Goal: Task Accomplishment & Management: Use online tool/utility

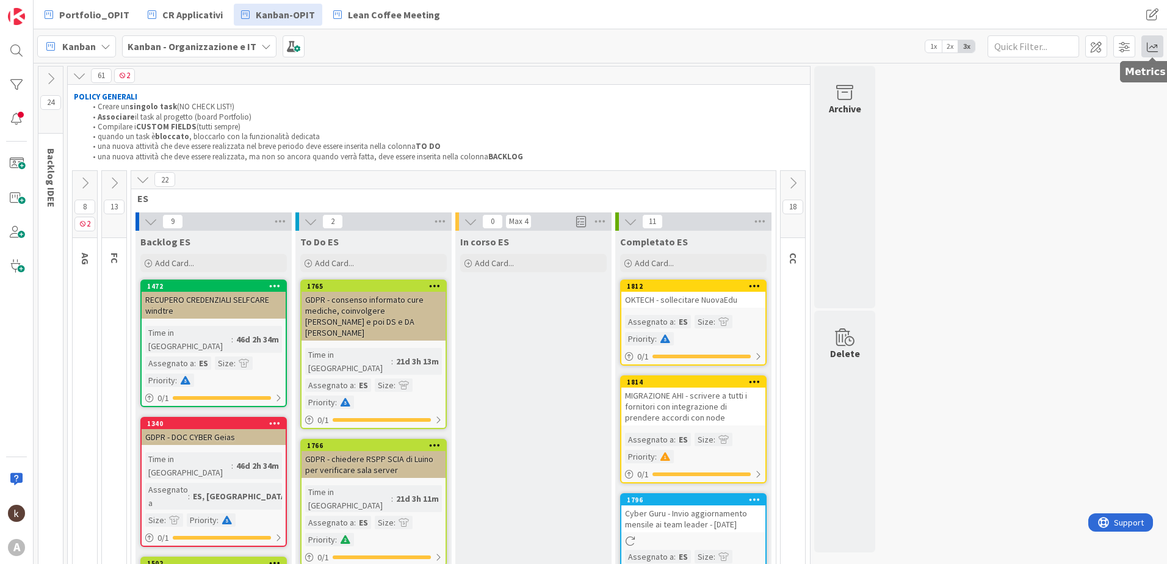
click at [1151, 51] on span at bounding box center [1152, 46] width 22 height 22
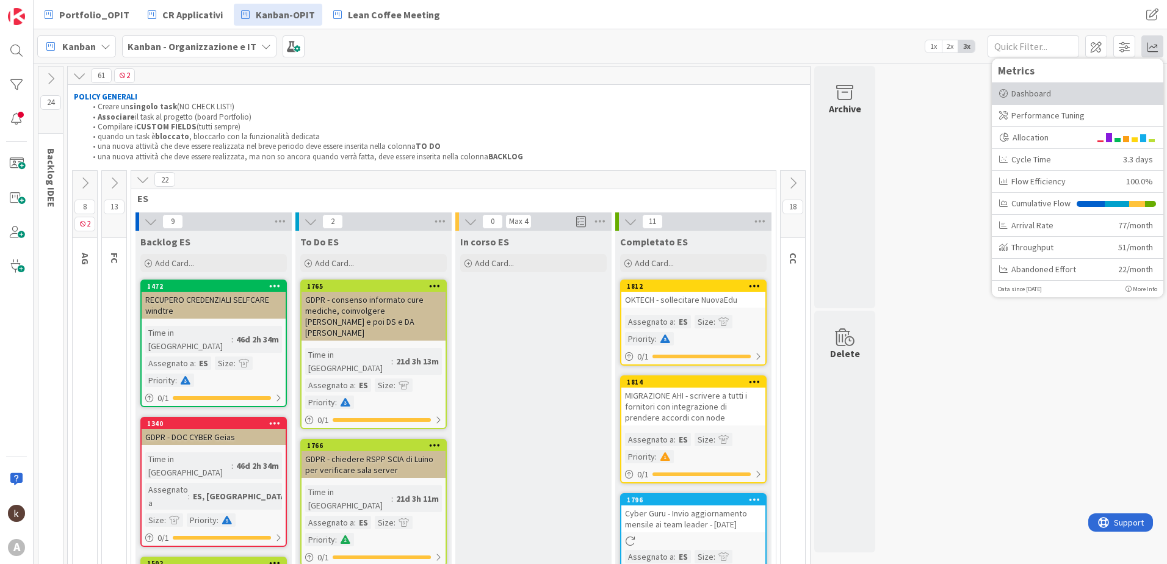
click at [1051, 92] on div "Dashboard" at bounding box center [1077, 93] width 157 height 13
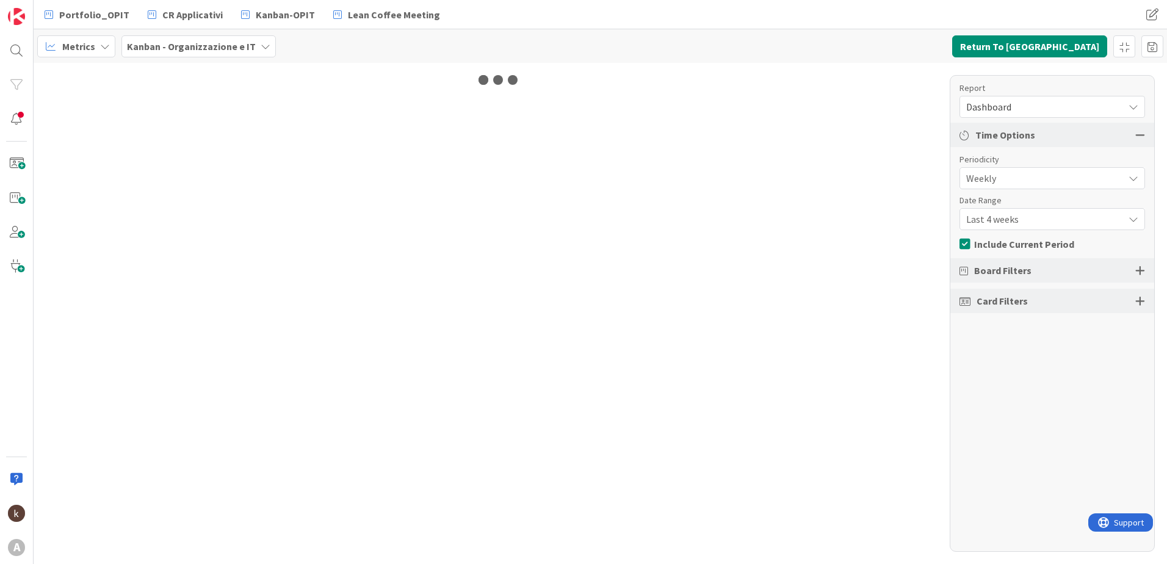
click at [1096, 106] on span "Dashboard" at bounding box center [1041, 106] width 151 height 17
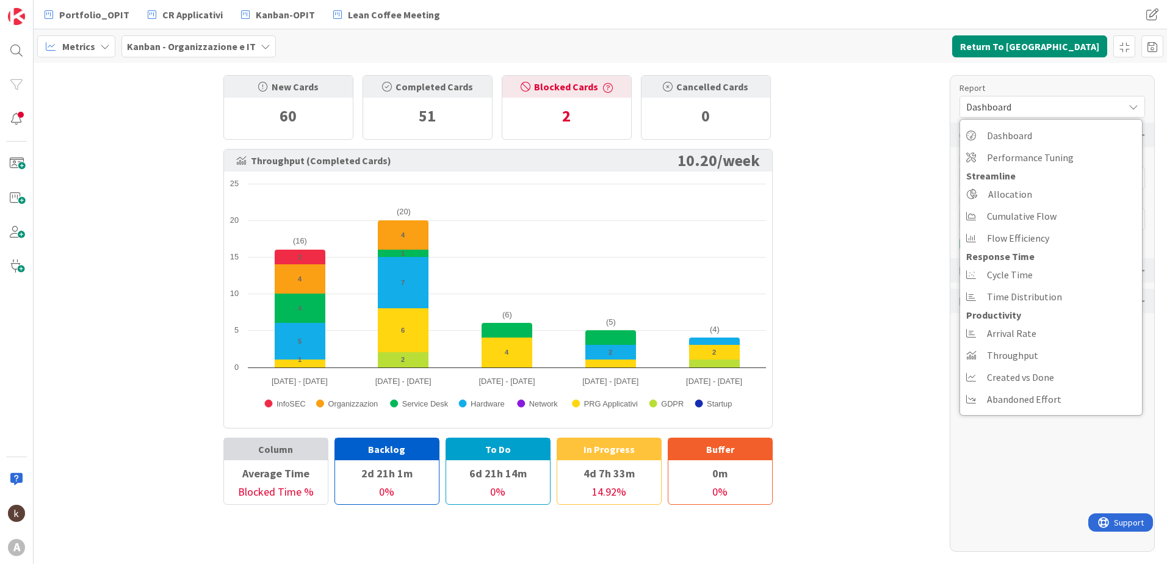
click at [850, 276] on div "New Cards 60 Completed Cards 51 Blocked Cards 2 Cancelled Cards 0 Throughput (C…" at bounding box center [600, 313] width 1133 height 501
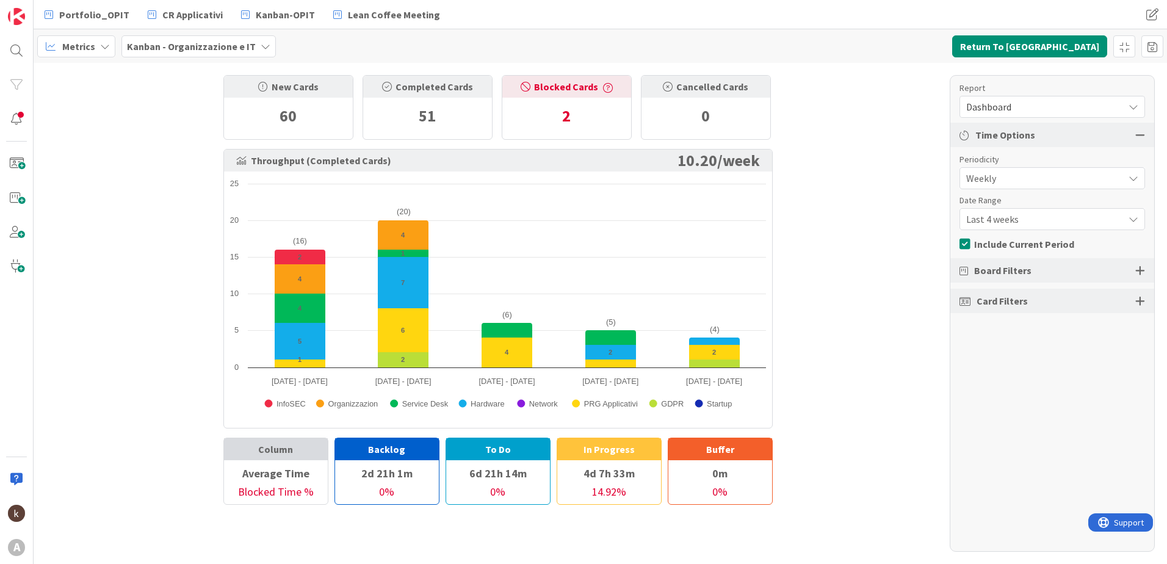
click at [1012, 176] on span "Weekly" at bounding box center [1041, 178] width 151 height 17
click at [1013, 227] on span "Monthly" at bounding box center [1059, 229] width 154 height 18
click at [1015, 218] on span "Last 3 months" at bounding box center [1041, 219] width 151 height 17
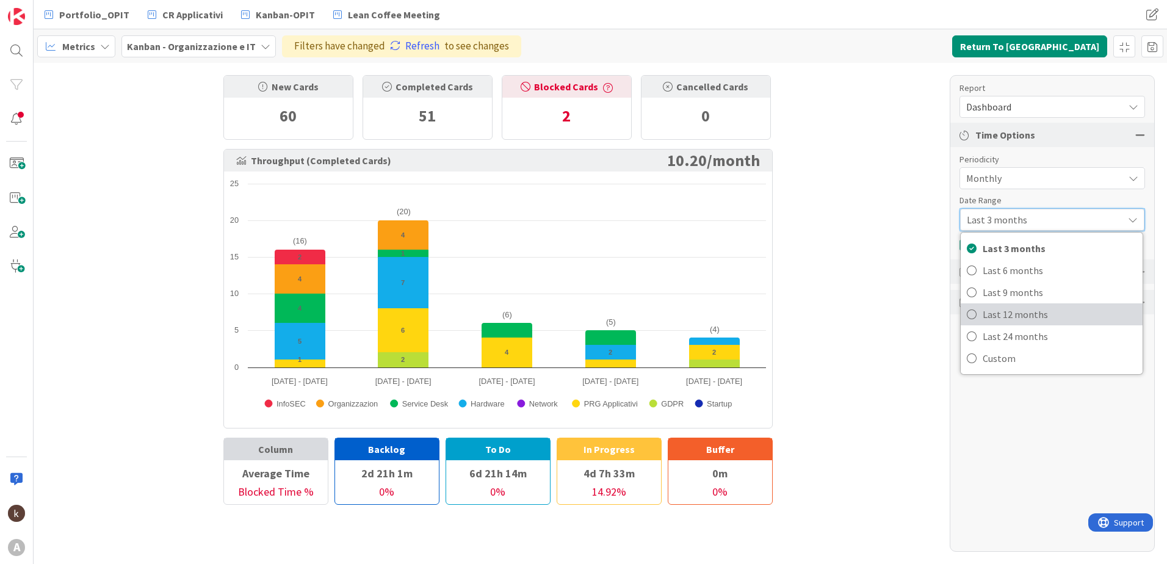
click at [1012, 318] on span "Last 12 months" at bounding box center [1059, 314] width 154 height 18
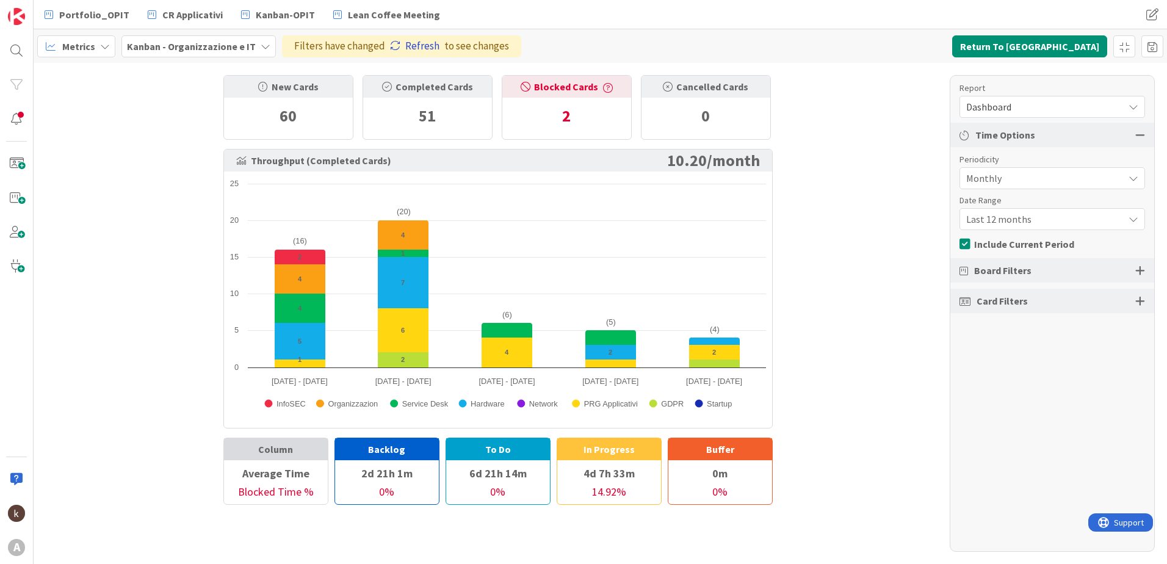
click at [390, 42] on icon at bounding box center [395, 45] width 10 height 10
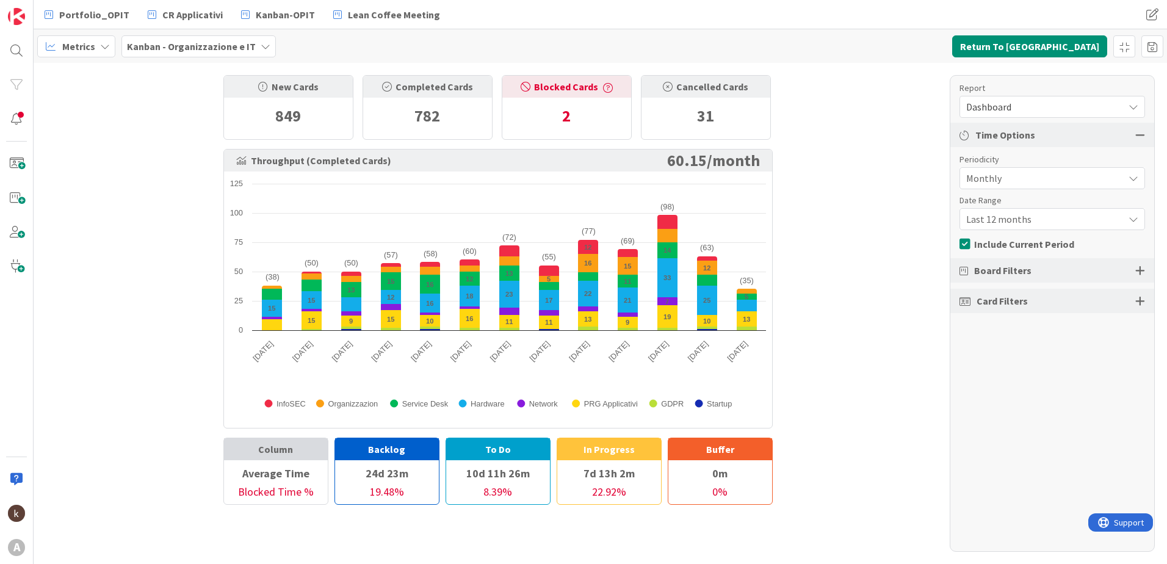
click at [1009, 106] on span "Dashboard" at bounding box center [1041, 106] width 151 height 17
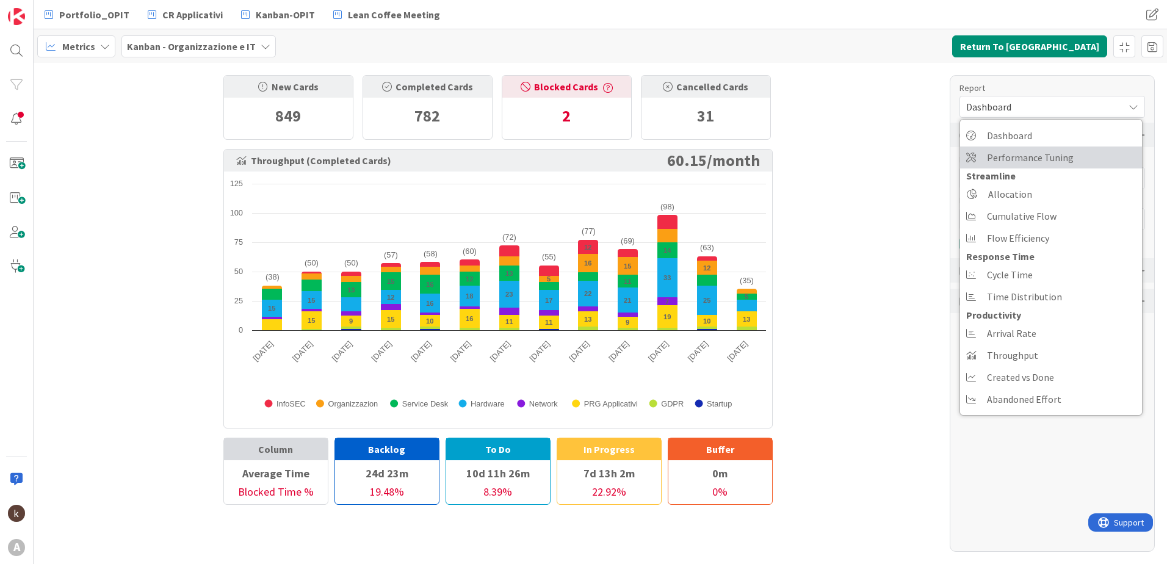
click at [1007, 158] on span "Performance Tuning" at bounding box center [1030, 157] width 87 height 18
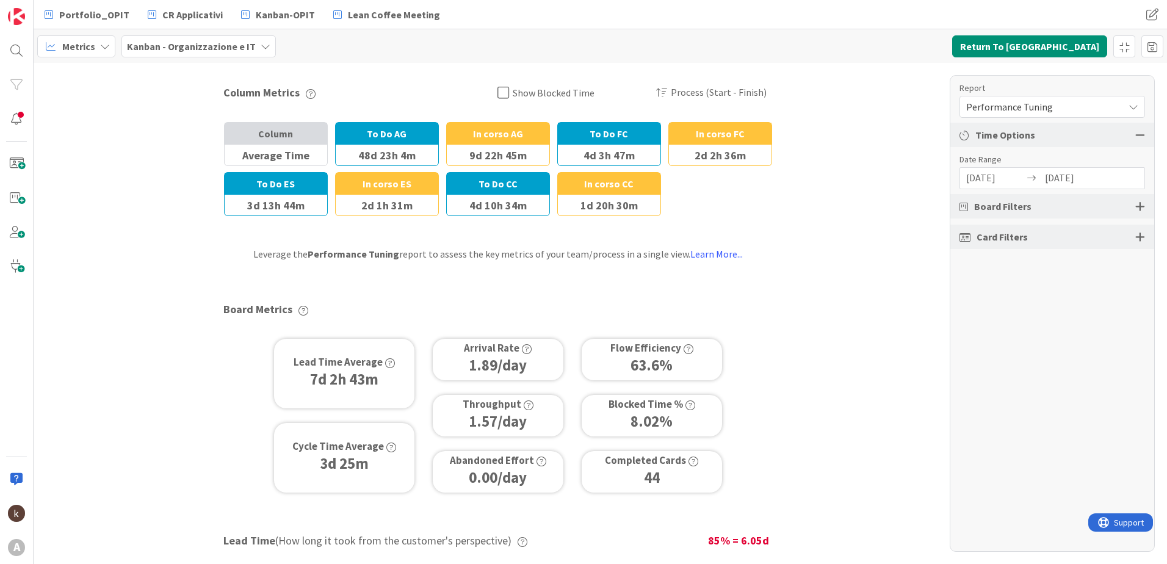
click at [284, 390] on div "Lead Time Average 7d 2h 43m" at bounding box center [344, 374] width 140 height 70
click at [385, 364] on icon "button" at bounding box center [390, 363] width 10 height 10
click at [1002, 106] on span "Performance Tuning" at bounding box center [1041, 106] width 151 height 17
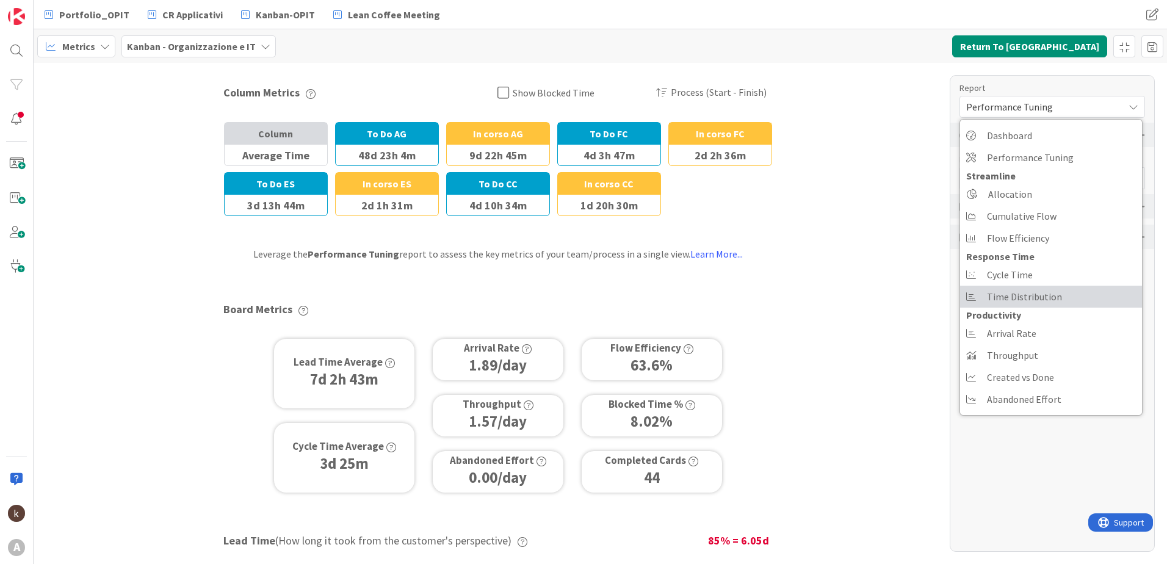
click at [1015, 288] on span "Time Distribution" at bounding box center [1024, 296] width 75 height 18
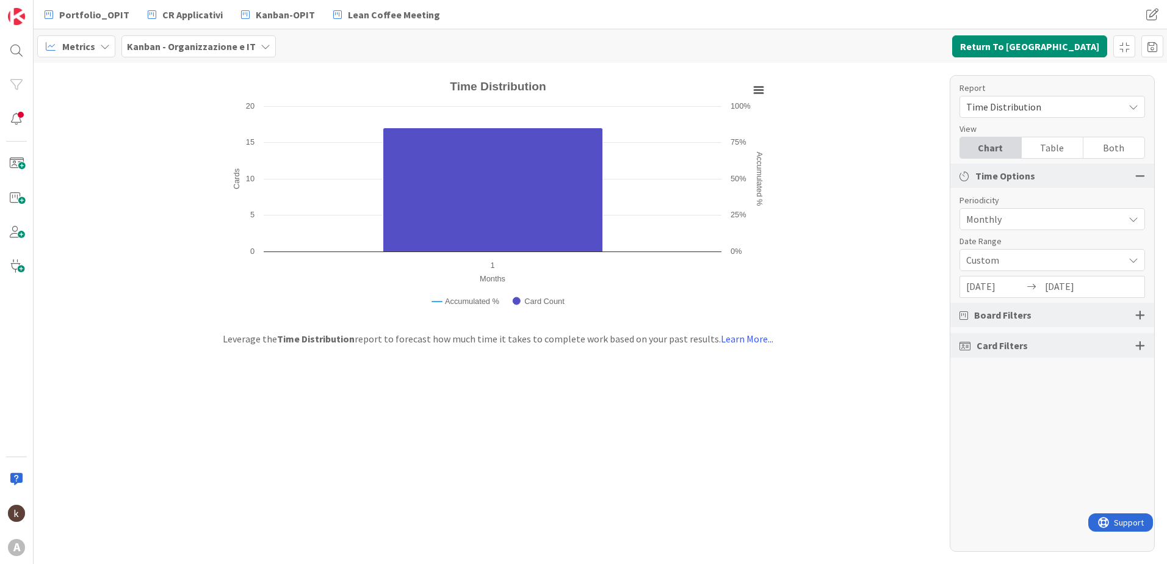
click at [1010, 101] on span "Time Distribution" at bounding box center [1041, 106] width 151 height 17
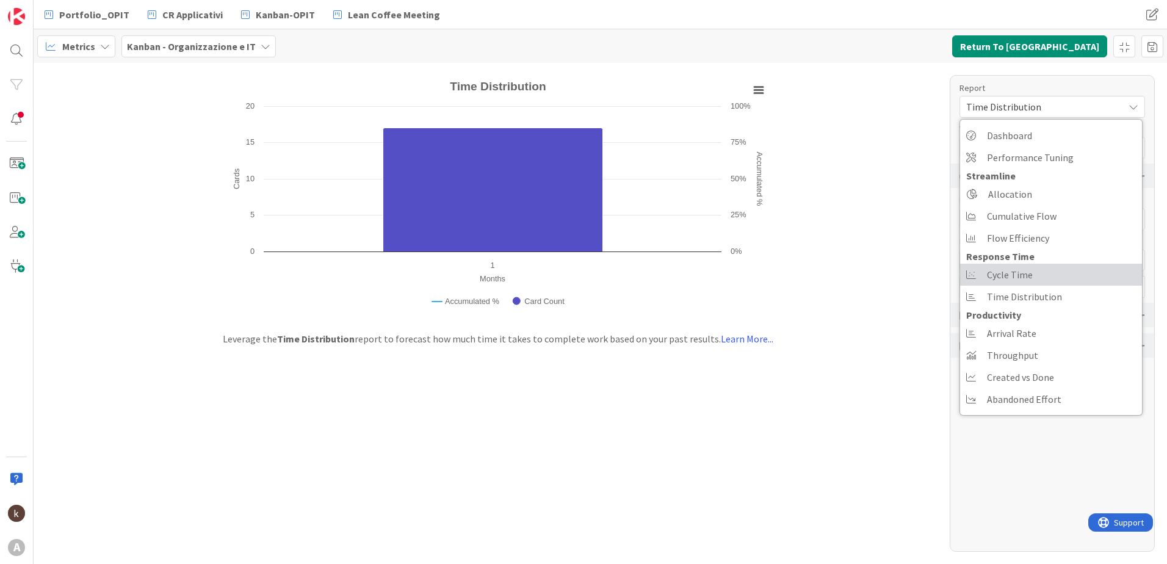
click at [1003, 275] on span "Cycle Time" at bounding box center [1010, 274] width 46 height 18
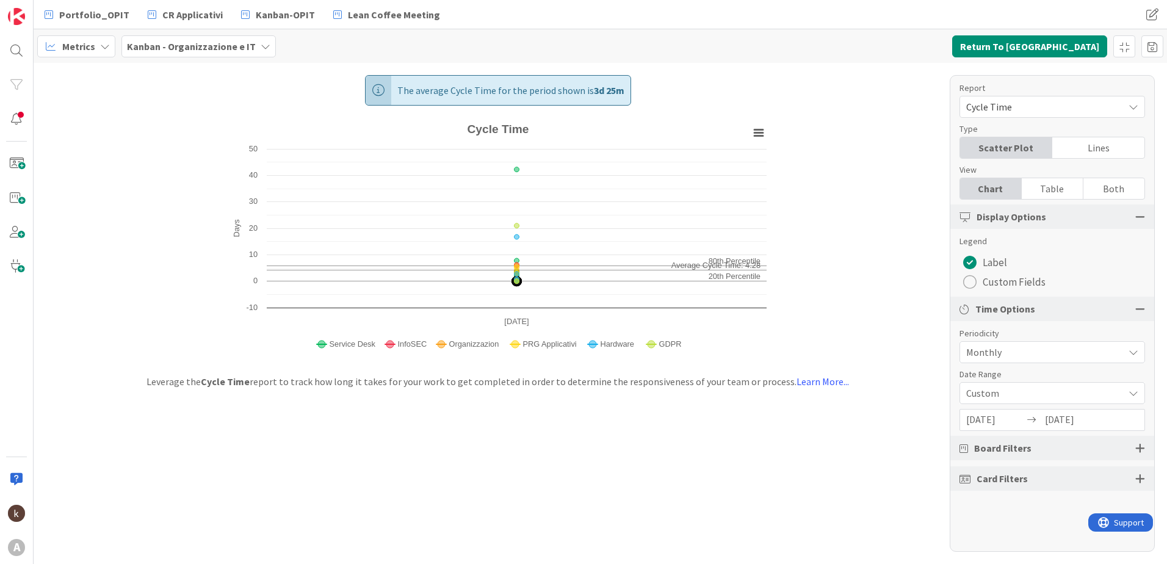
click at [1040, 185] on div "Table" at bounding box center [1052, 188] width 62 height 21
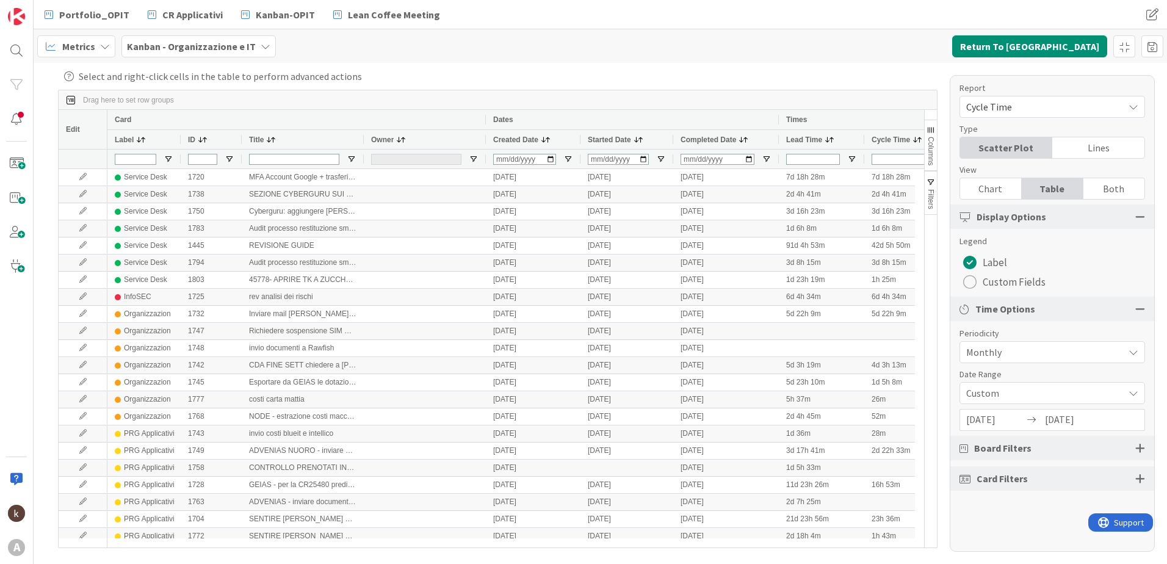
click at [1075, 154] on div "Lines" at bounding box center [1098, 147] width 92 height 21
click at [996, 171] on div "View" at bounding box center [1045, 170] width 173 height 13
click at [1107, 183] on div "Both" at bounding box center [1113, 188] width 61 height 21
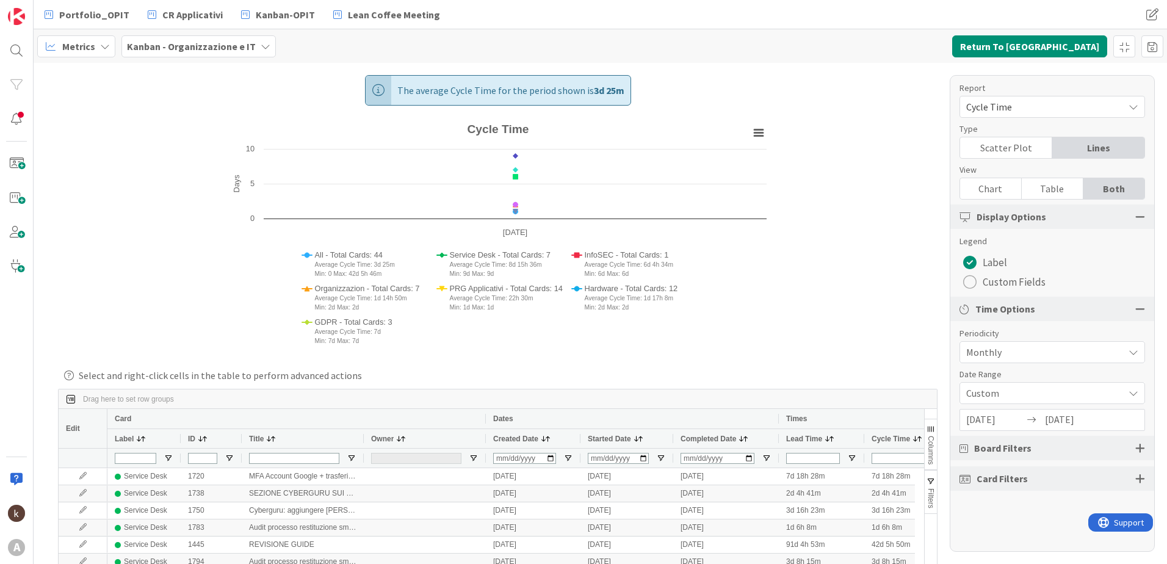
click at [1022, 354] on span "Monthly" at bounding box center [1041, 352] width 151 height 17
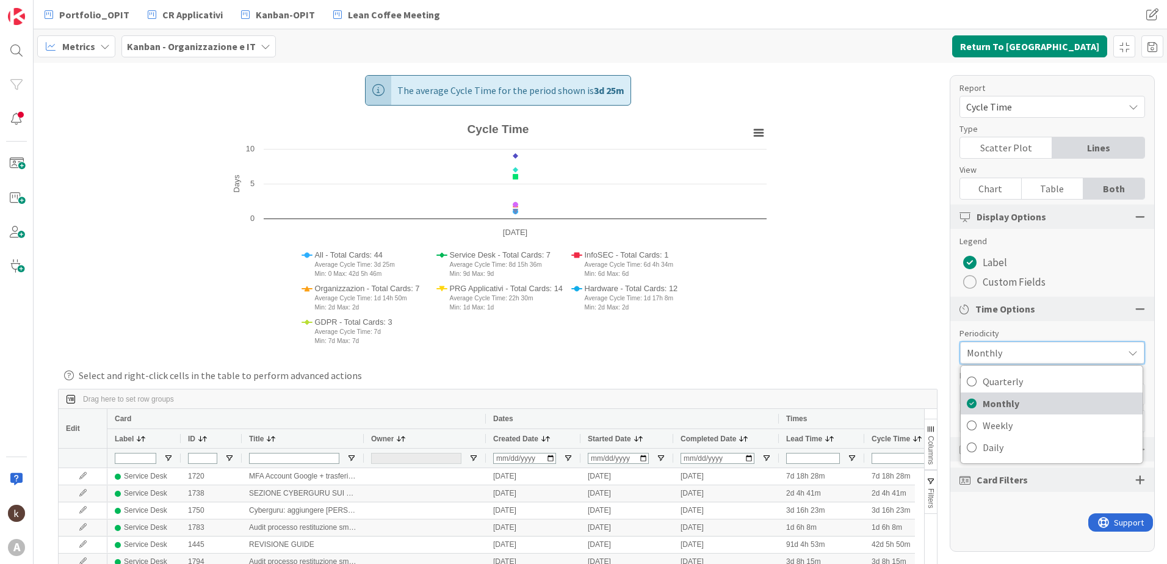
click at [1005, 406] on span "Monthly" at bounding box center [1059, 403] width 154 height 18
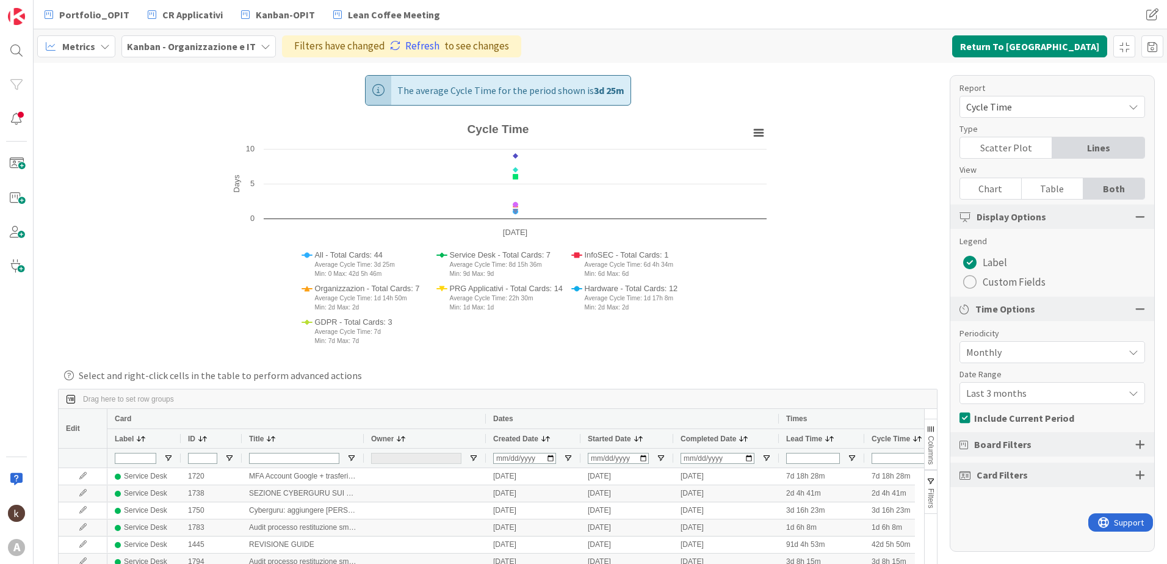
click at [1006, 395] on span "Last 3 months" at bounding box center [1041, 392] width 151 height 17
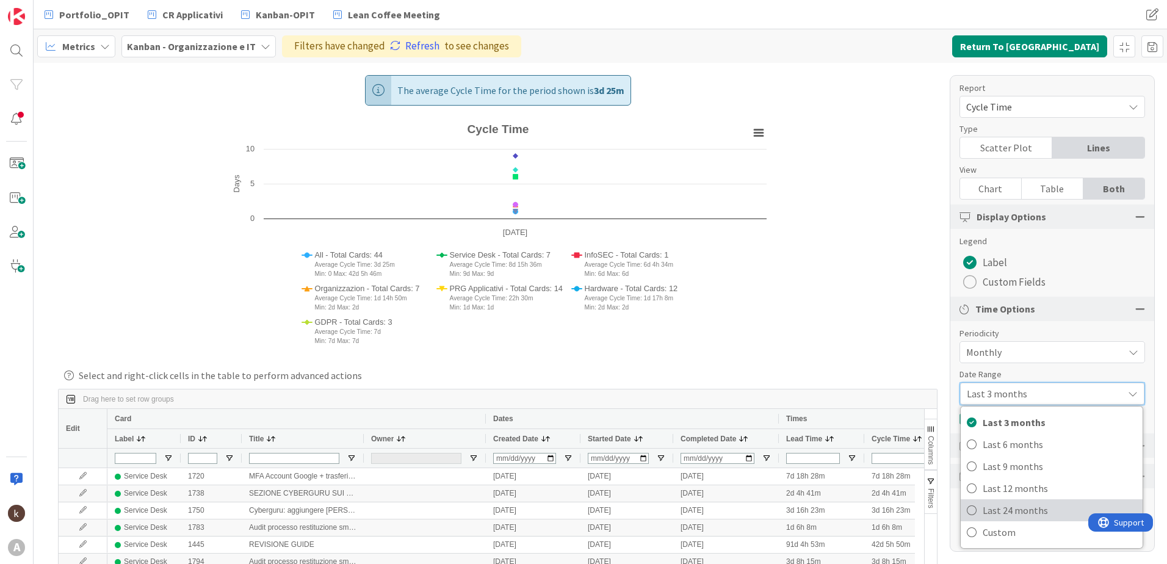
click at [1001, 508] on span "Last 24 months" at bounding box center [1059, 510] width 154 height 18
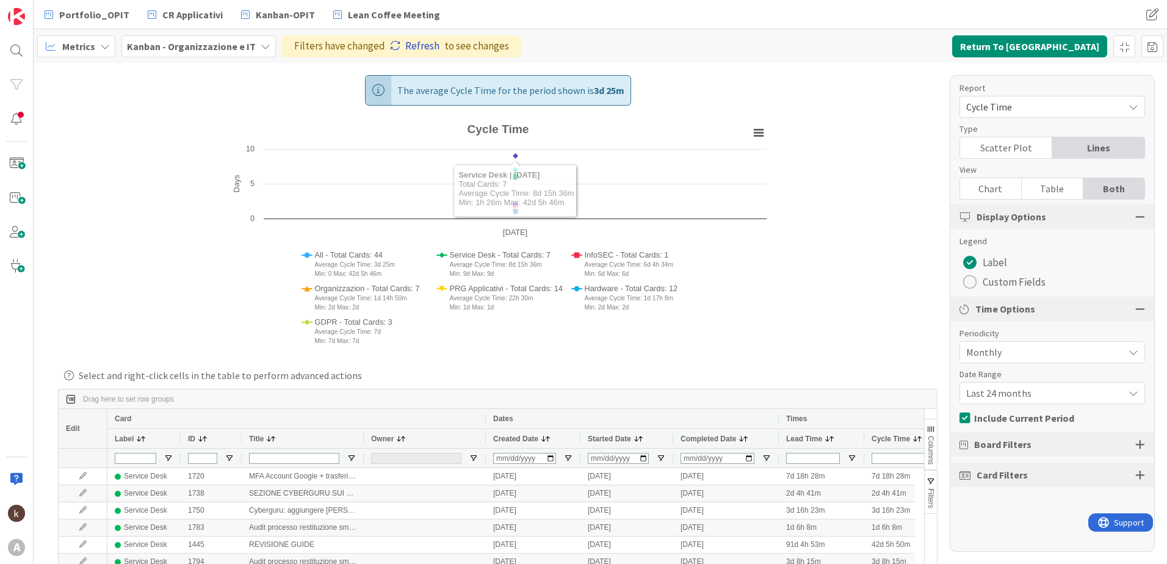
click at [390, 38] on link "Refresh" at bounding box center [414, 46] width 49 height 16
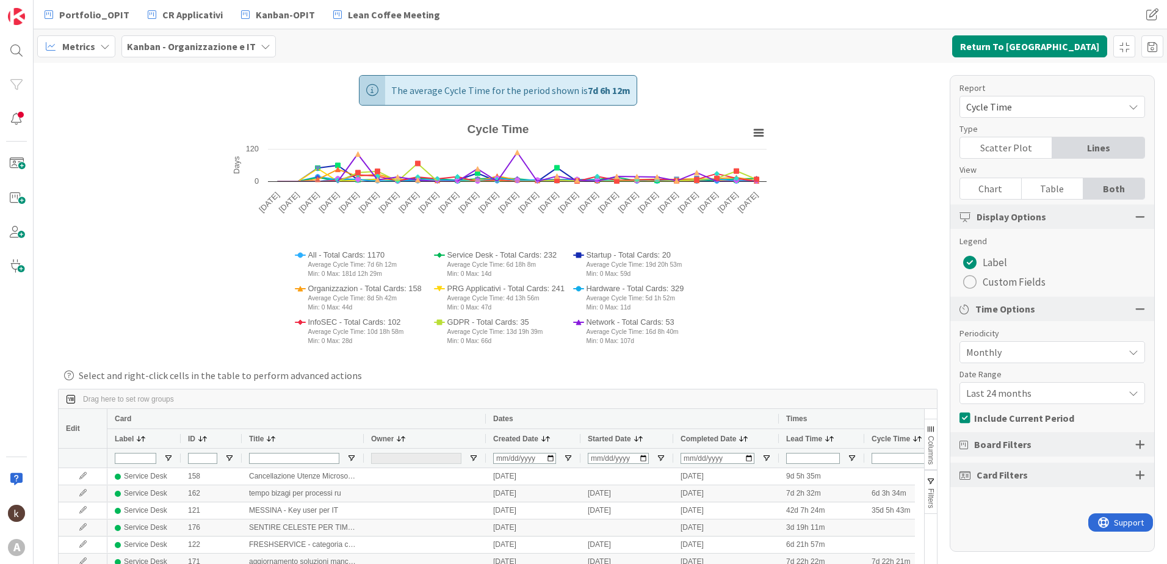
click at [1026, 392] on span "Last 24 months" at bounding box center [1041, 392] width 151 height 17
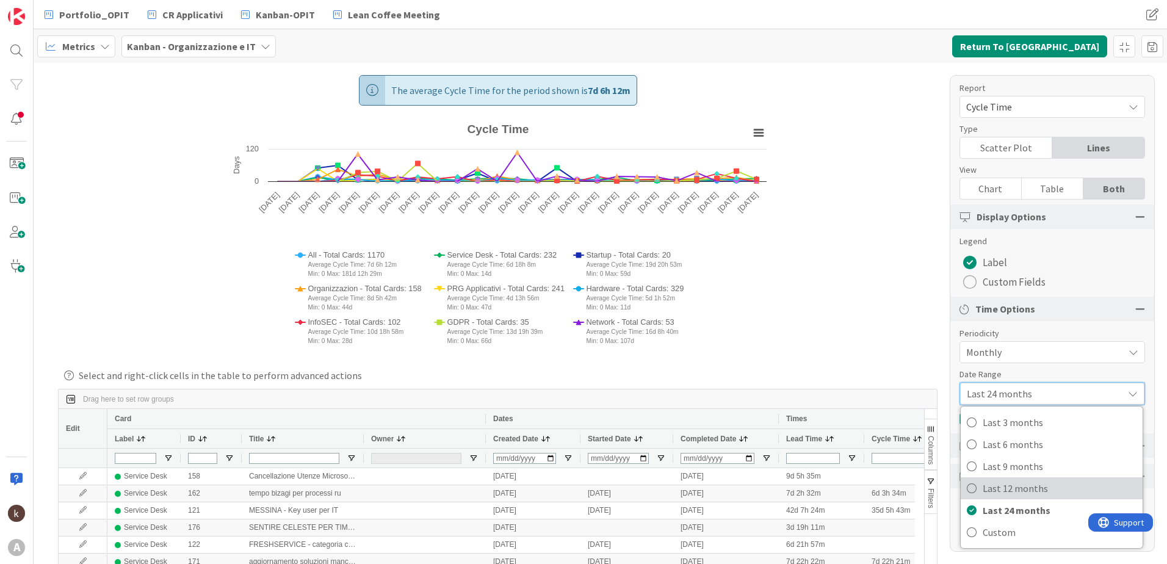
click at [1020, 484] on span "Last 12 months" at bounding box center [1059, 488] width 154 height 18
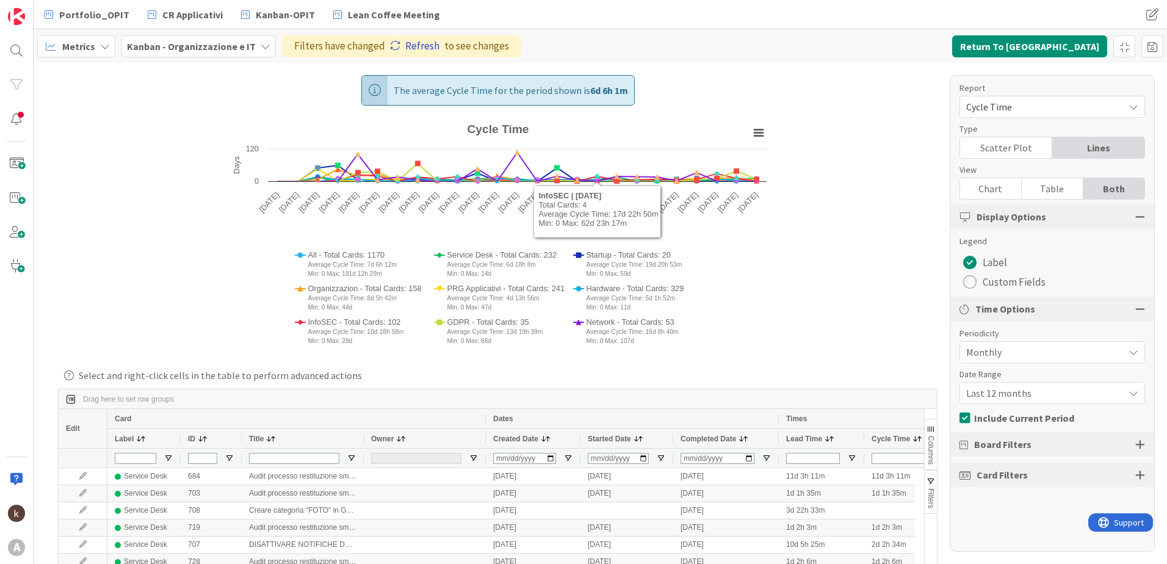
click at [402, 43] on link "Refresh" at bounding box center [414, 46] width 49 height 16
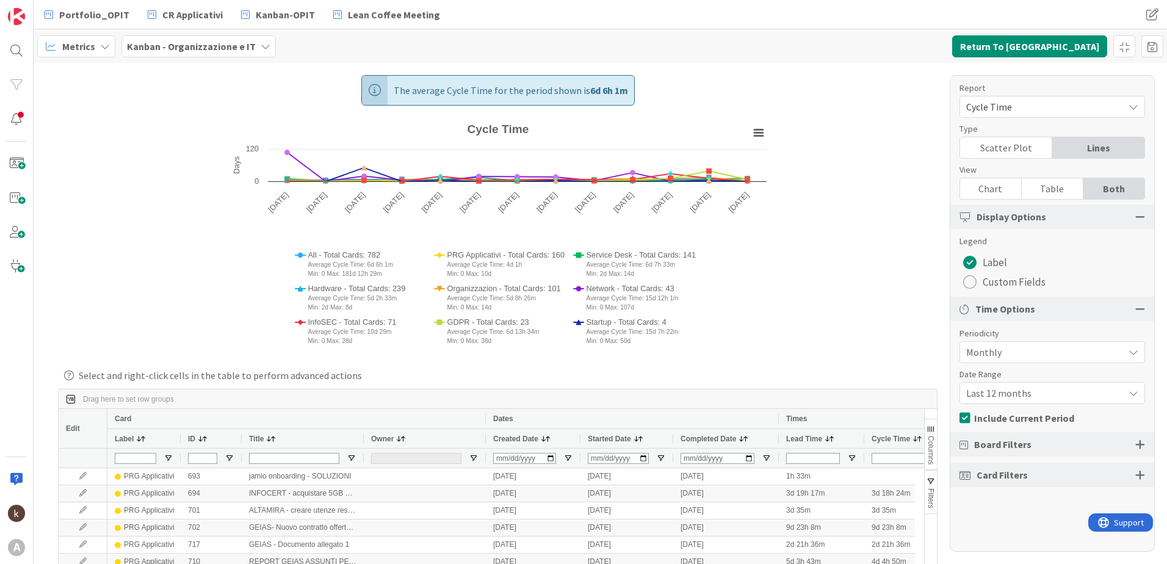
click at [1033, 102] on span "Cycle Time" at bounding box center [1041, 106] width 151 height 17
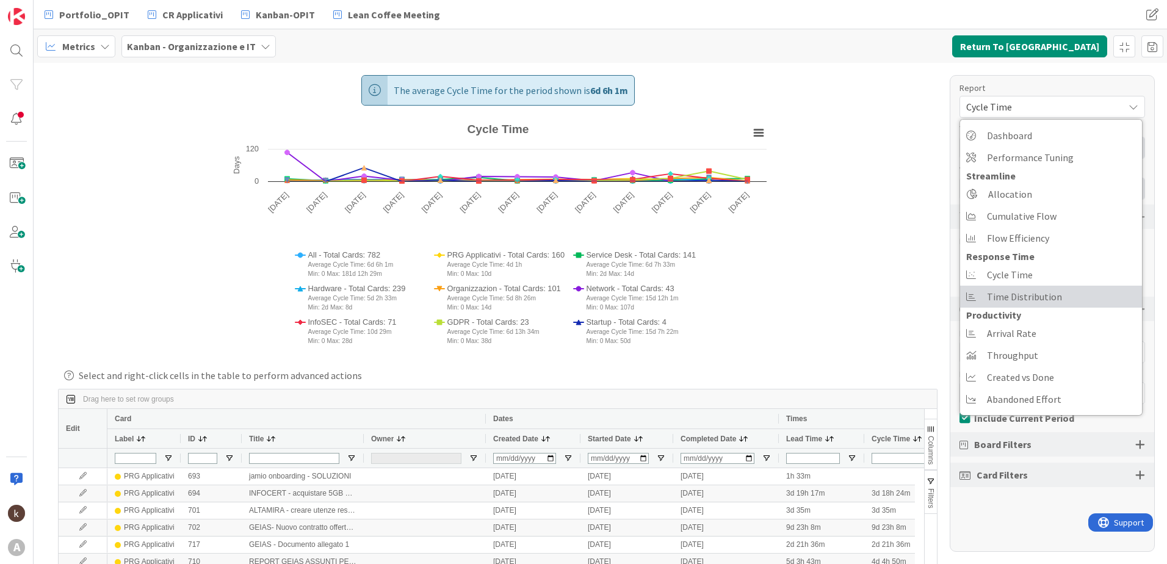
click at [1060, 296] on link "Time Distribution" at bounding box center [1051, 297] width 182 height 22
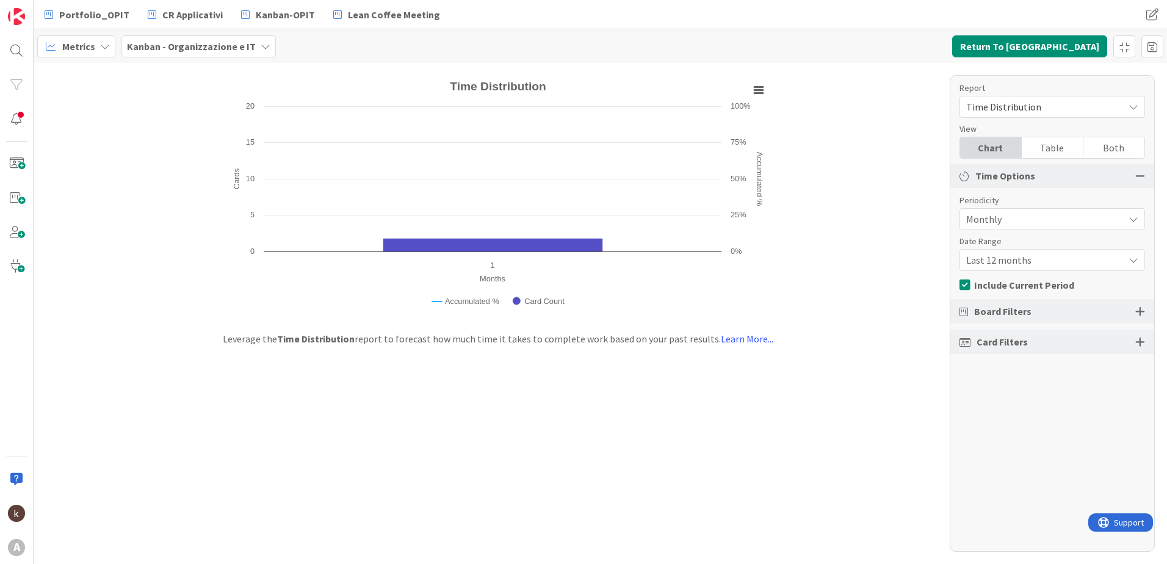
click at [1053, 148] on div "Table" at bounding box center [1052, 147] width 62 height 21
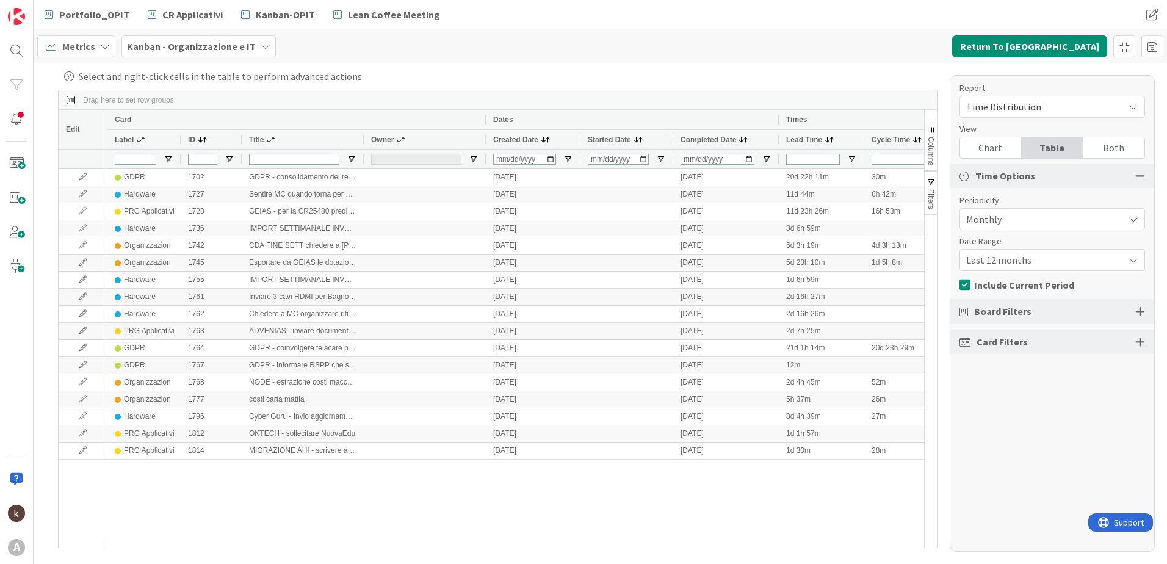
click at [1009, 119] on div "Report Time Distribution Dashboard Performance Tuning Streamline Allocation Cum…" at bounding box center [1051, 313] width 205 height 477
click at [1010, 107] on span "Time Distribution" at bounding box center [1041, 106] width 151 height 17
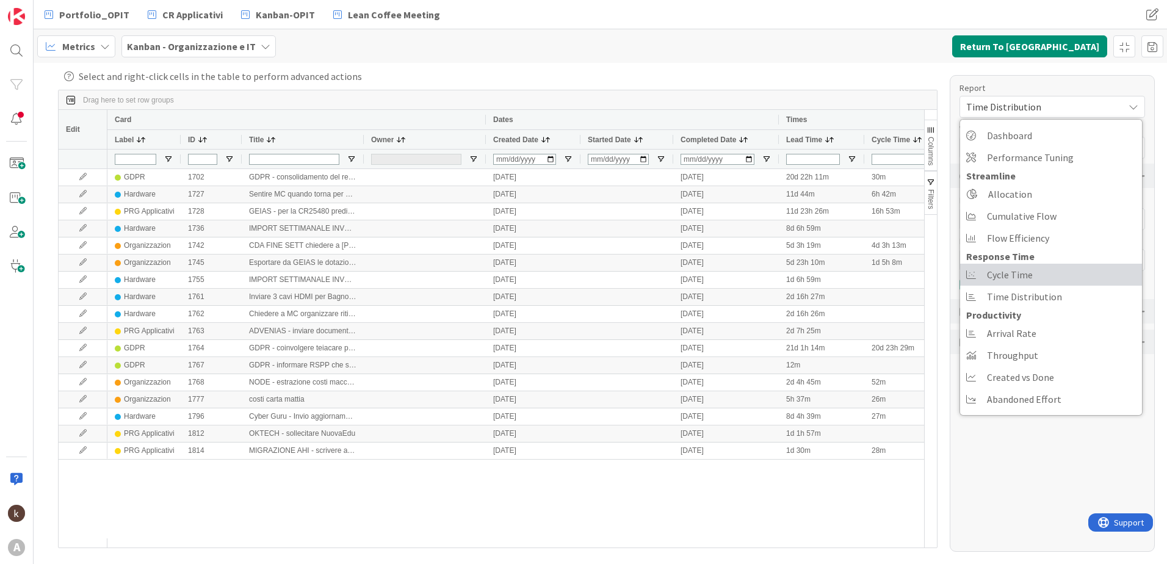
click at [1008, 270] on span "Cycle Time" at bounding box center [1010, 274] width 46 height 18
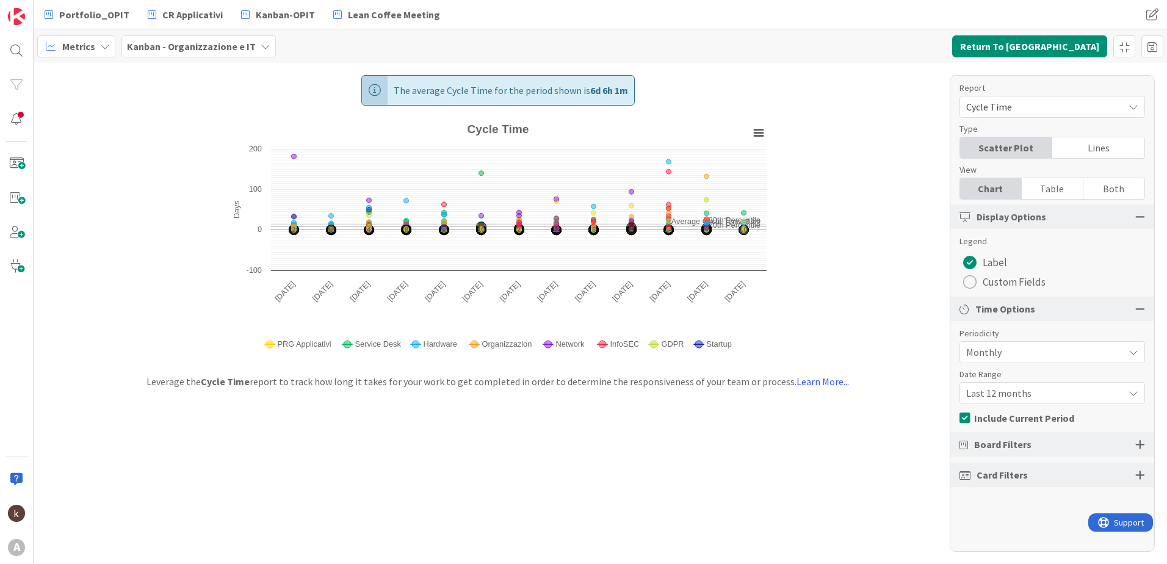
click at [1044, 192] on div "Table" at bounding box center [1052, 188] width 62 height 21
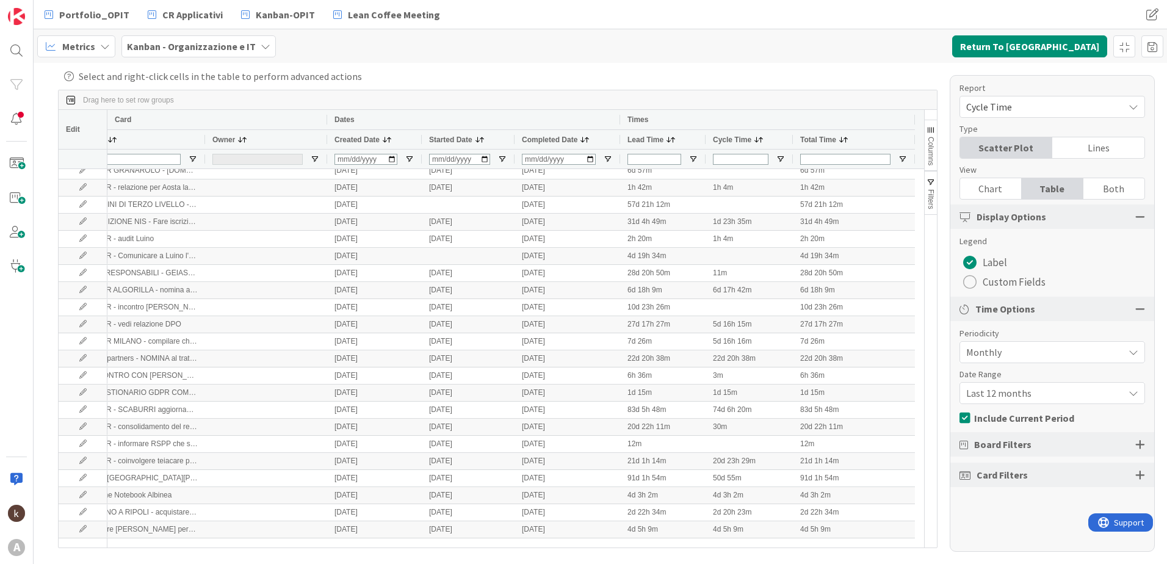
click at [926, 149] on span "Columns" at bounding box center [930, 151] width 9 height 29
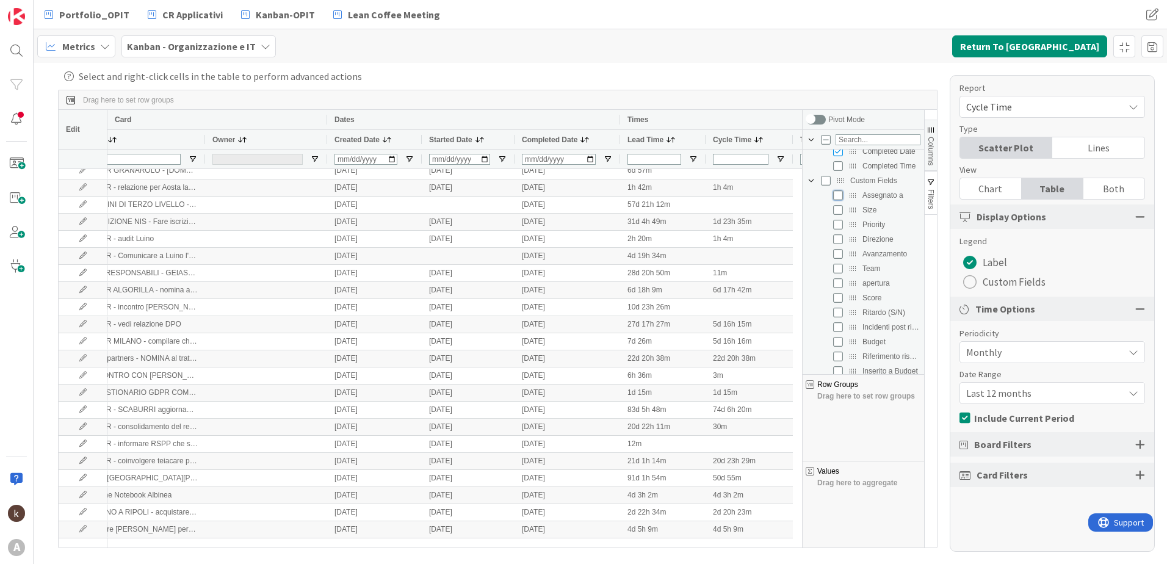
click at [835, 196] on input "Press SPACE to toggle visibility (hidden)" at bounding box center [838, 195] width 10 height 10
checkbox input "true"
checkbox input "false"
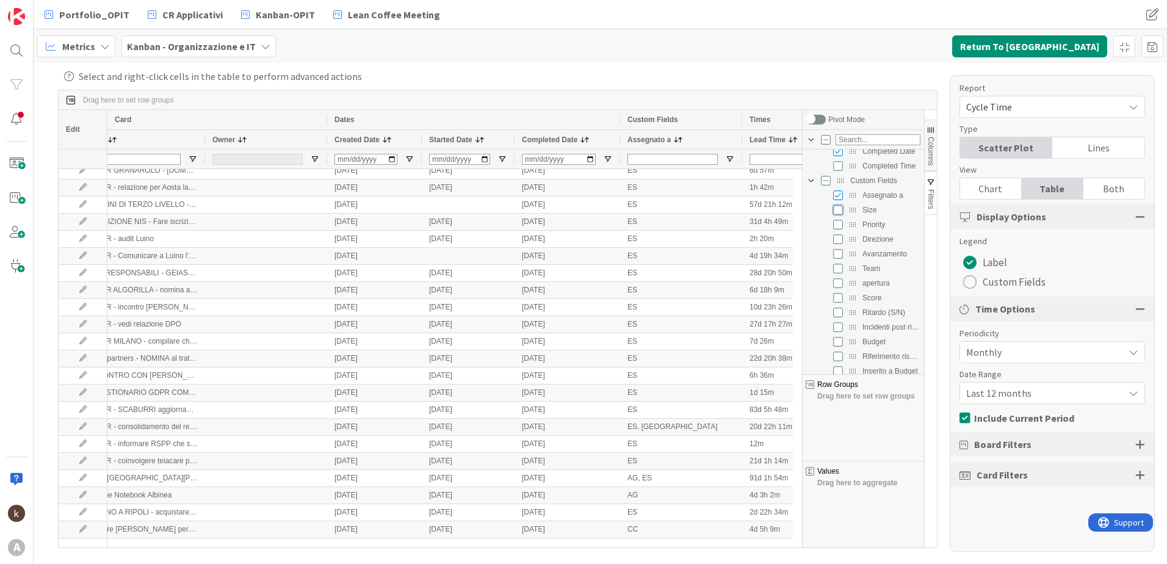
click at [837, 214] on input "Press SPACE to toggle visibility (hidden)" at bounding box center [838, 210] width 10 height 10
checkbox input "true"
click at [837, 226] on input "Press SPACE to toggle visibility (hidden)" at bounding box center [838, 225] width 10 height 10
checkbox input "true"
click at [930, 139] on span "Columns" at bounding box center [930, 151] width 9 height 29
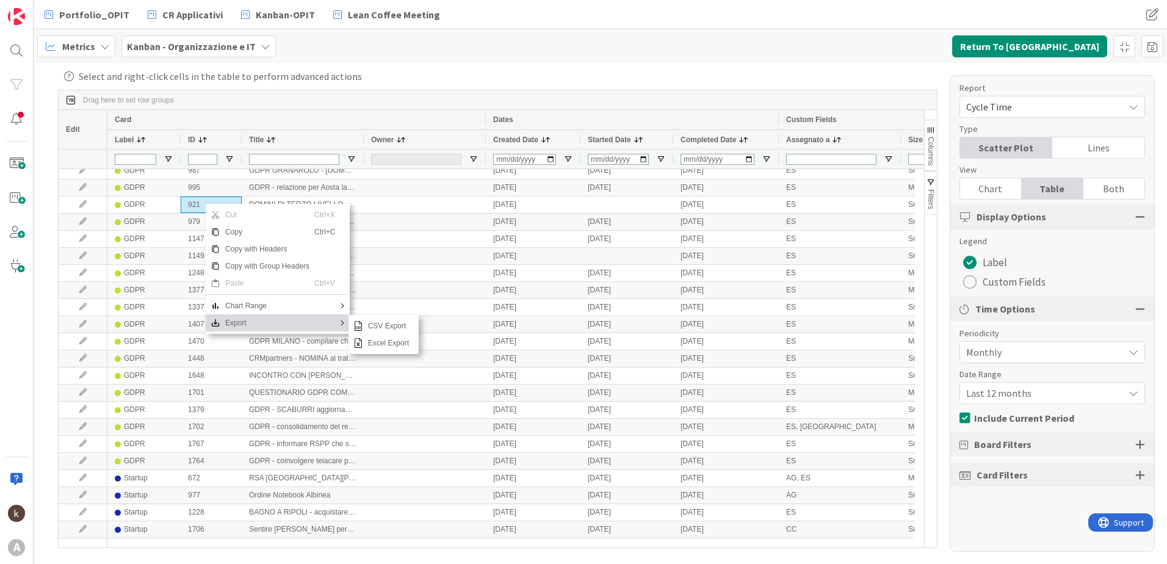
click at [297, 320] on span "Export" at bounding box center [267, 322] width 94 height 17
click at [390, 340] on span "Excel Export" at bounding box center [388, 342] width 51 height 17
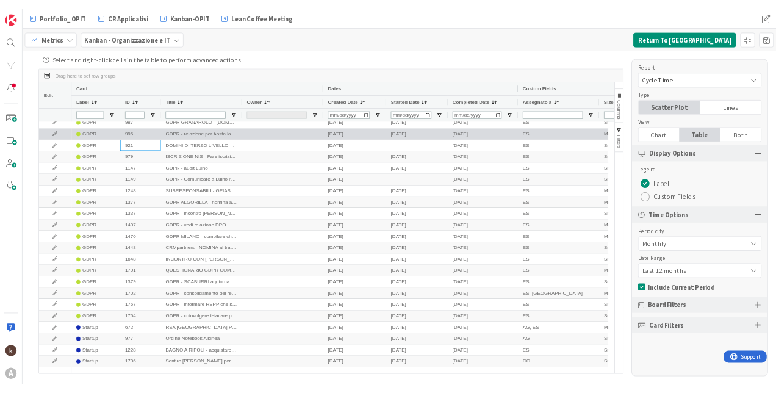
scroll to position [12991, 0]
